Goal: Task Accomplishment & Management: Manage account settings

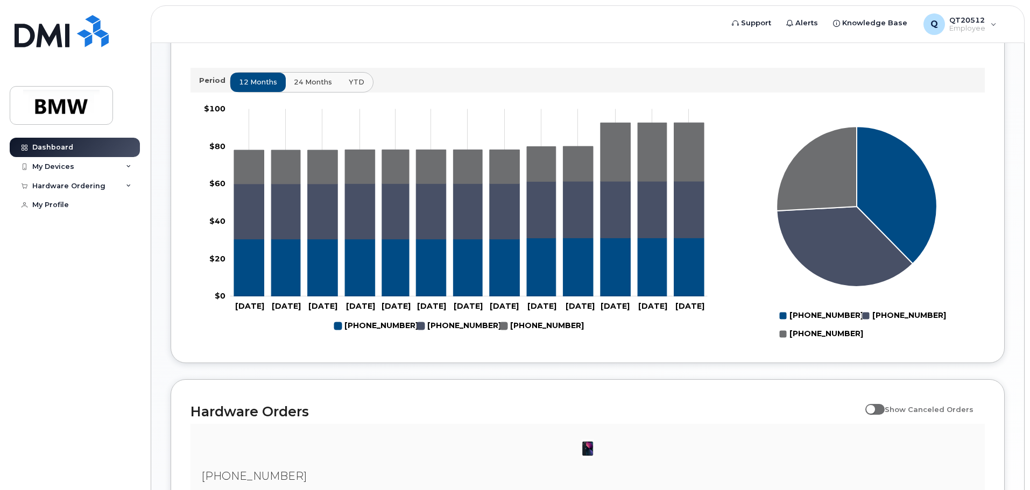
scroll to position [260, 0]
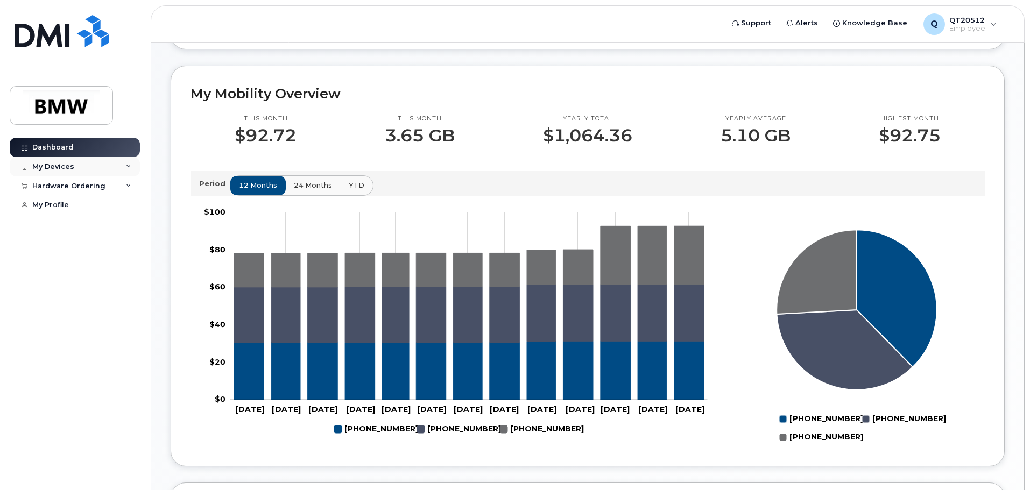
click at [130, 168] on icon at bounding box center [128, 166] width 5 height 5
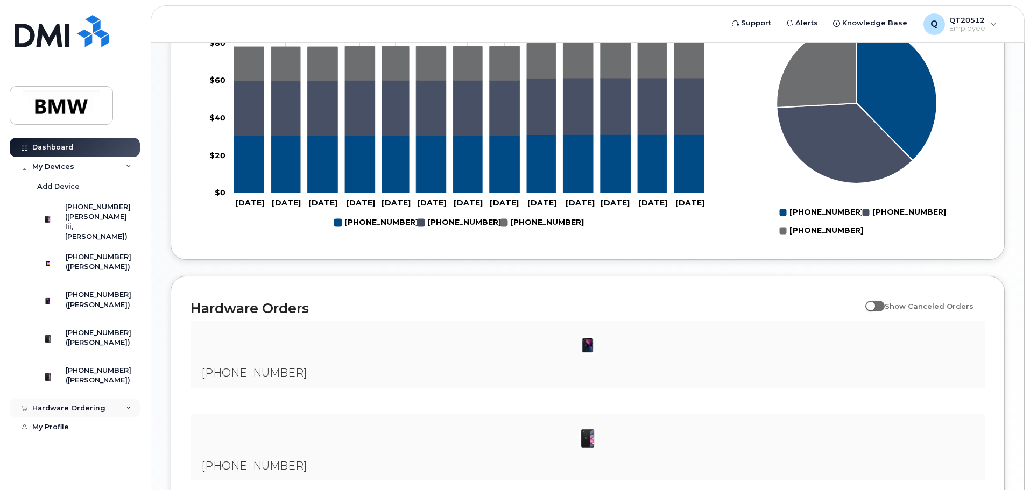
scroll to position [475, 0]
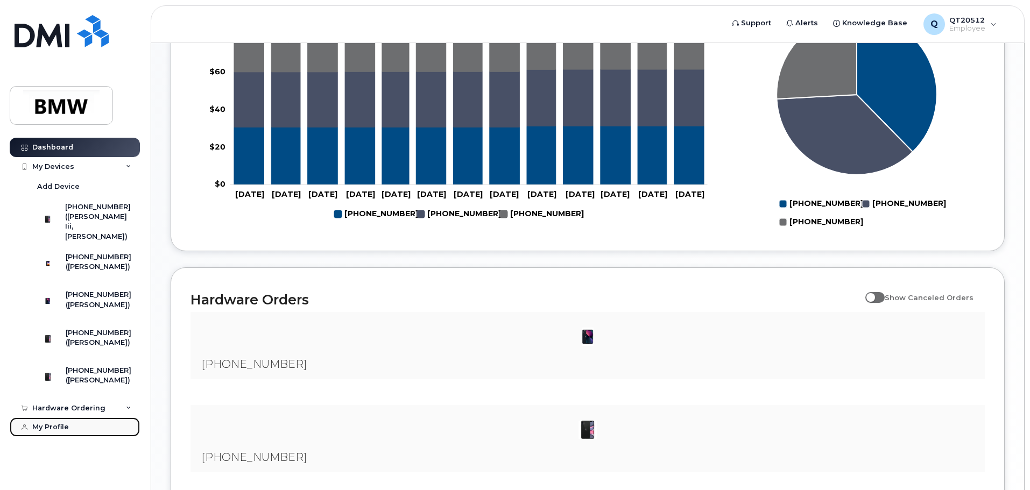
click at [62, 431] on div "My Profile" at bounding box center [50, 427] width 37 height 9
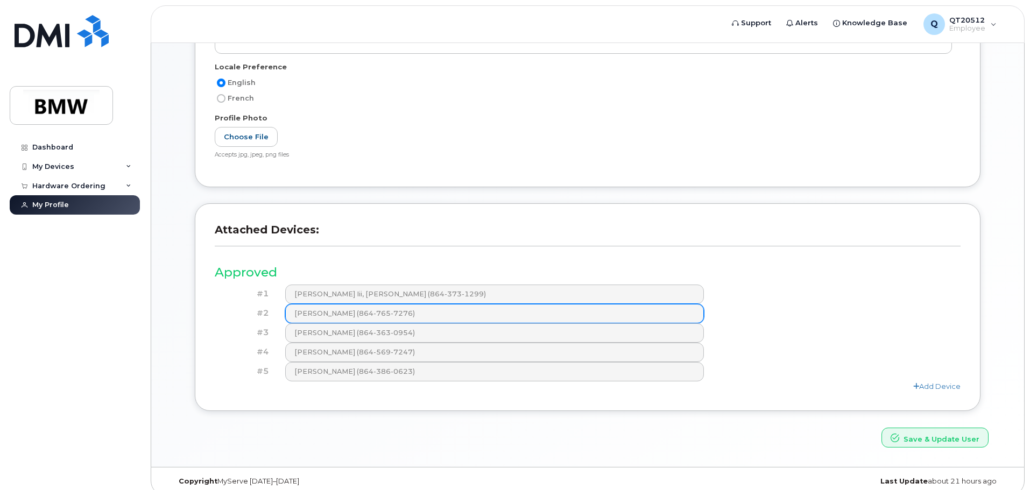
scroll to position [226, 0]
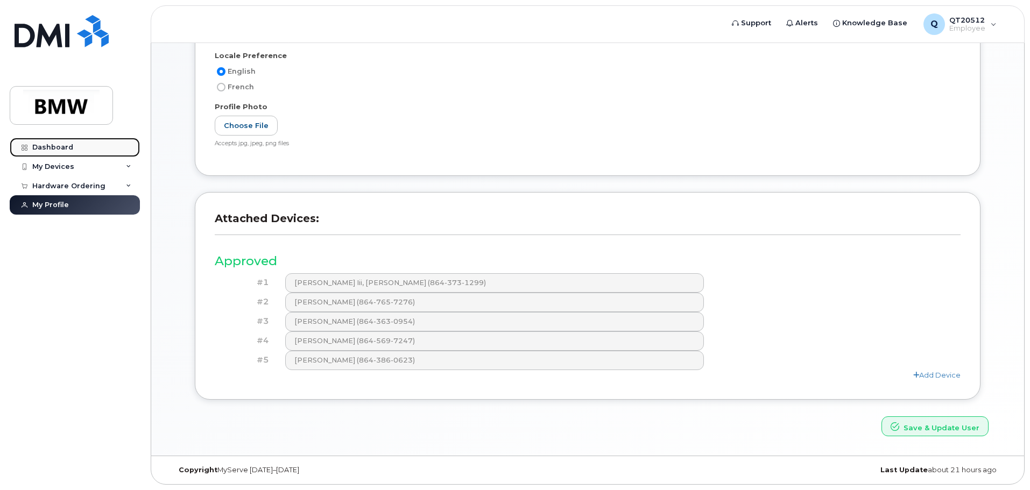
click at [60, 149] on div "Dashboard" at bounding box center [52, 147] width 41 height 9
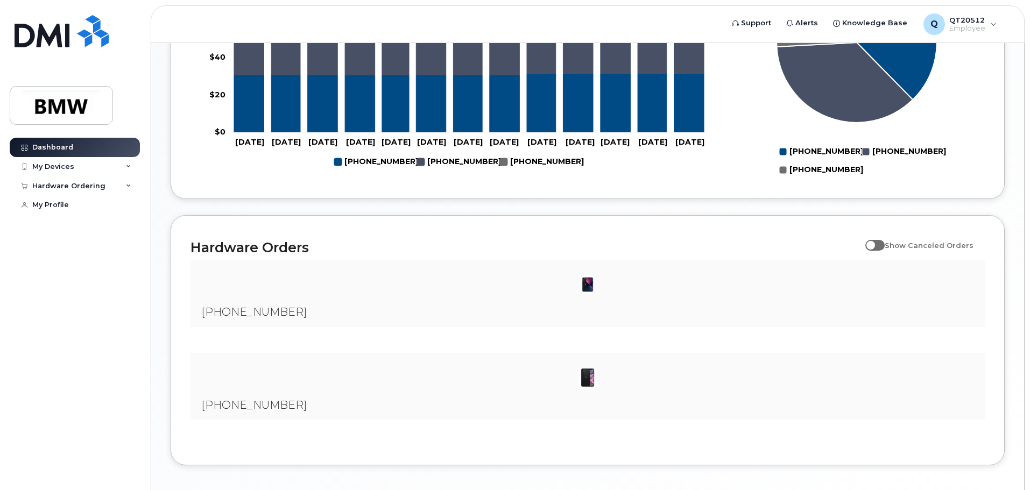
scroll to position [583, 0]
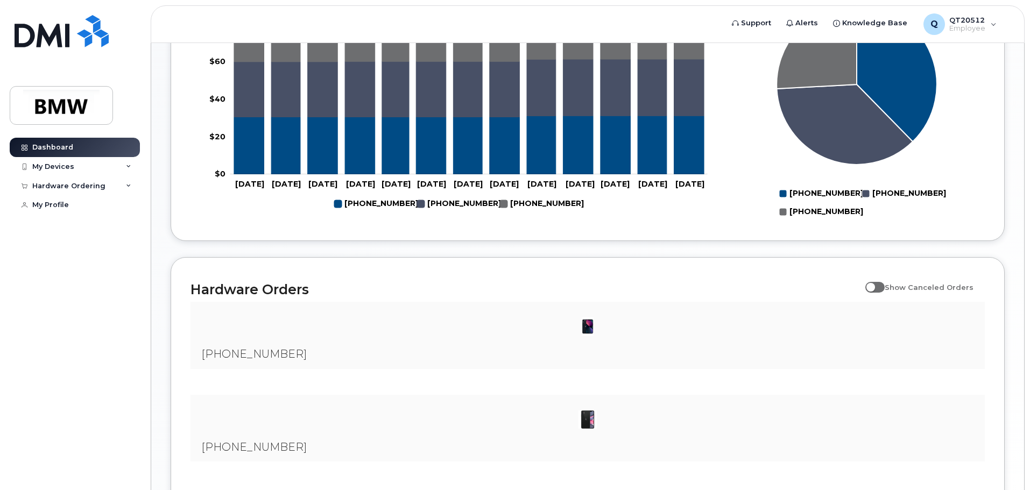
scroll to position [260, 0]
